Goal: Task Accomplishment & Management: Complete application form

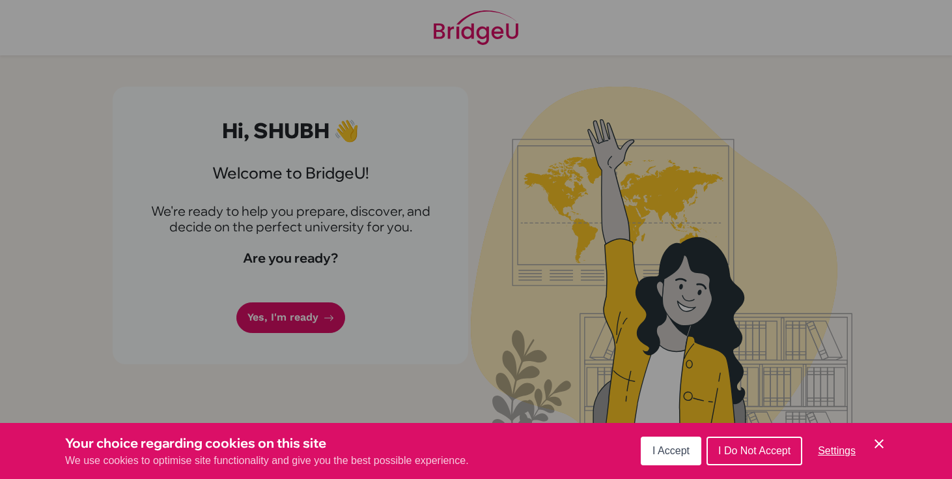
click at [673, 462] on button "I Accept" at bounding box center [671, 450] width 61 height 29
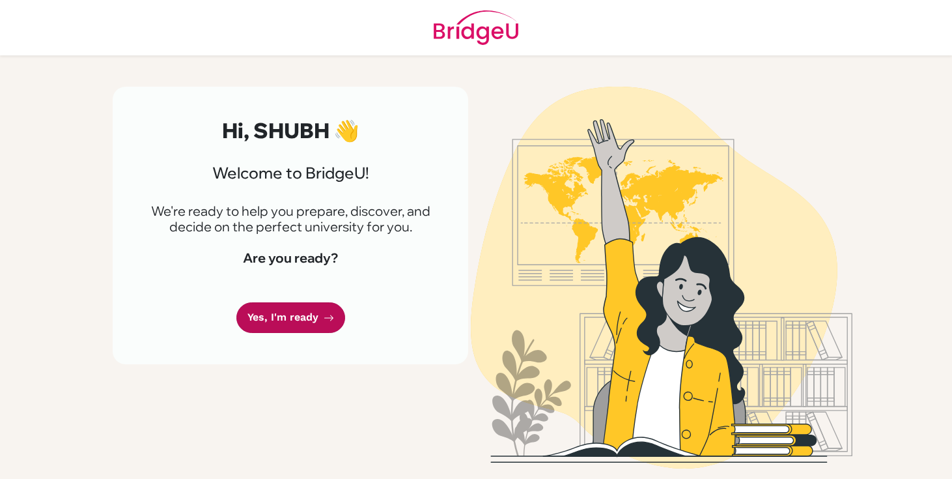
click at [293, 312] on link "Yes, I'm ready" at bounding box center [290, 317] width 109 height 31
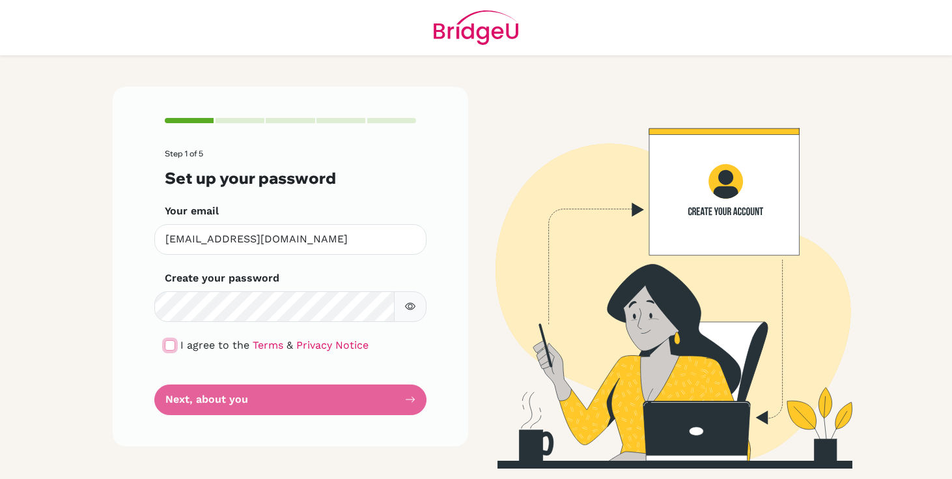
click at [169, 342] on input "checkbox" at bounding box center [170, 345] width 10 height 10
checkbox input "true"
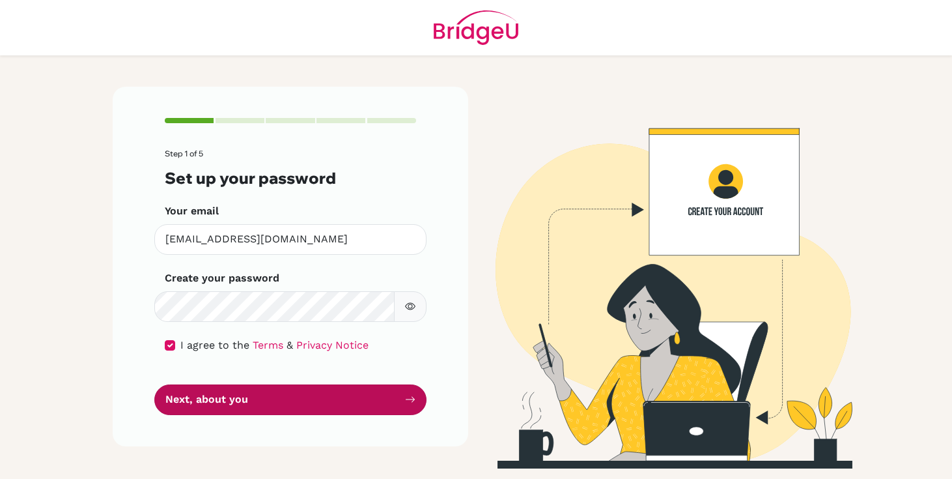
click at [193, 389] on button "Next, about you" at bounding box center [290, 399] width 272 height 31
